Goal: Transaction & Acquisition: Book appointment/travel/reservation

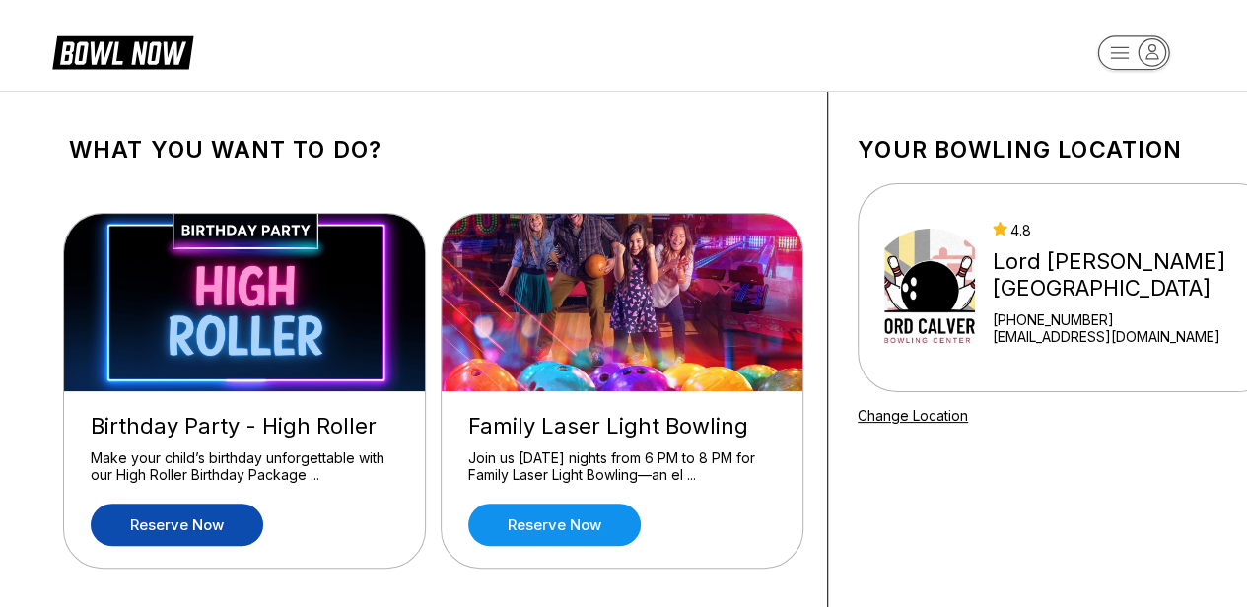
click at [223, 522] on link "Reserve now" at bounding box center [177, 525] width 173 height 42
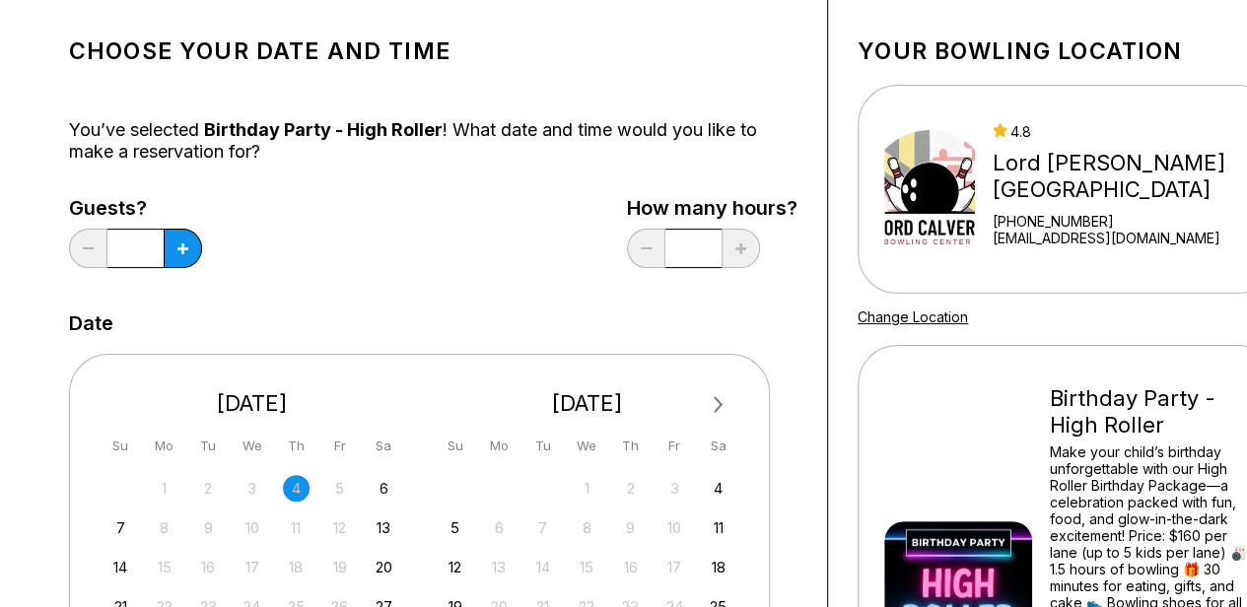
scroll to position [197, 0]
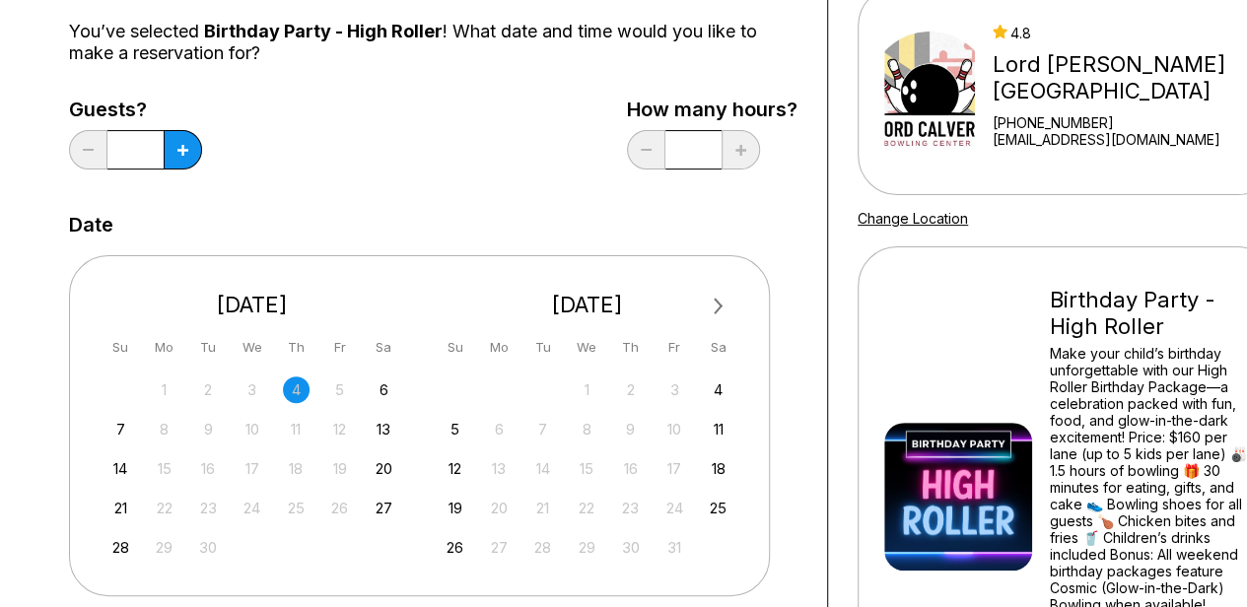
click at [726, 308] on button "Next Month" at bounding box center [719, 307] width 32 height 32
